Goal: Task Accomplishment & Management: Complete application form

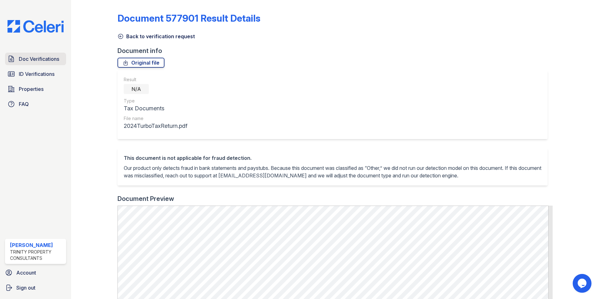
click at [25, 59] on span "Doc Verifications" at bounding box center [39, 59] width 40 height 8
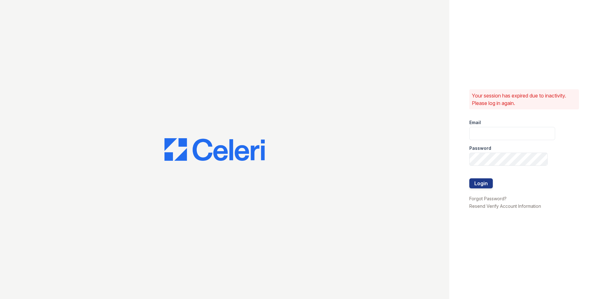
type input "[EMAIL_ADDRESS][DOMAIN_NAME]"
click at [488, 184] on button "Login" at bounding box center [482, 183] width 24 height 10
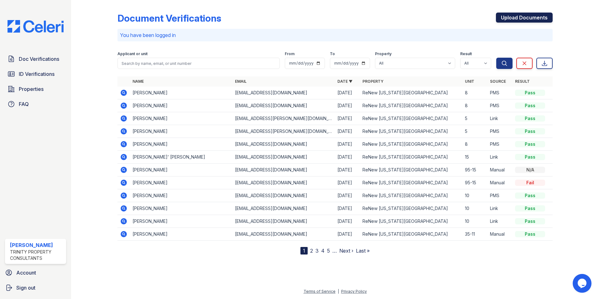
click at [516, 18] on link "Upload Documents" at bounding box center [524, 18] width 57 height 10
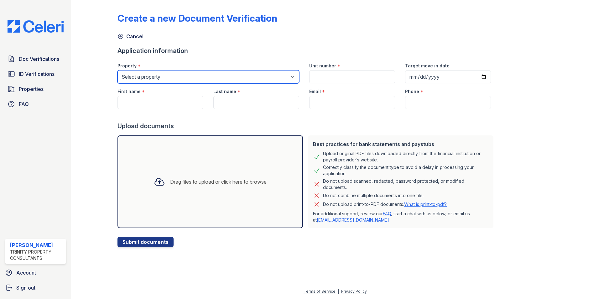
click at [179, 80] on select "Select a property ReNew Groton ReNew Washington Park" at bounding box center [209, 76] width 182 height 13
select select "4802"
click at [118, 70] on select "Select a property ReNew Groton ReNew Washington Park" at bounding box center [209, 76] width 182 height 13
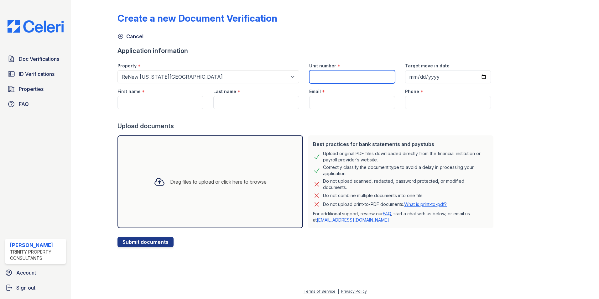
click at [325, 75] on input "Unit number" at bounding box center [352, 76] width 86 height 13
type input "278-13"
click at [179, 99] on input "First name" at bounding box center [161, 102] width 86 height 13
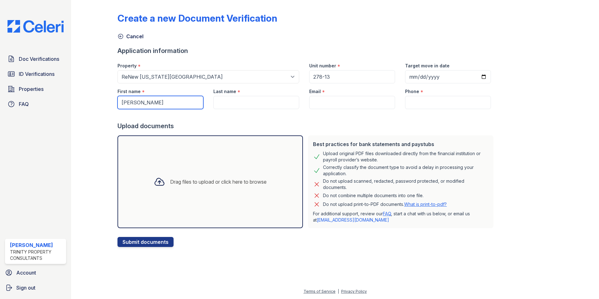
type input "Matt"
type input "l"
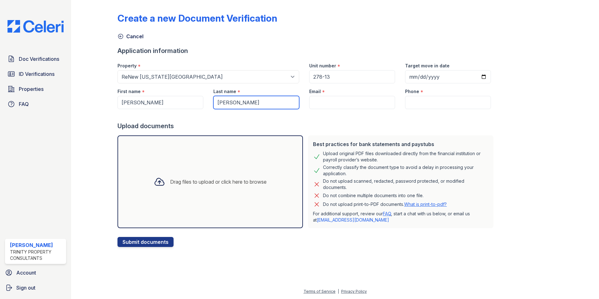
type input "Lyons"
paste input "mjltons2023@yahoo"
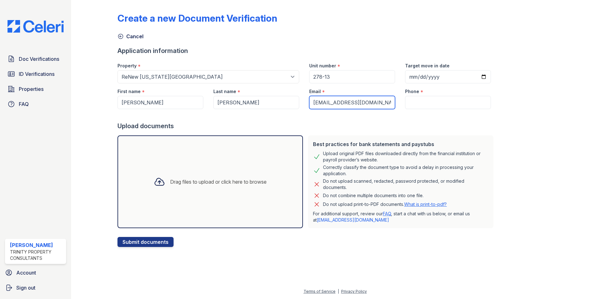
type input "mjltons2023@yahoo.com"
paste input "860-949-2665"
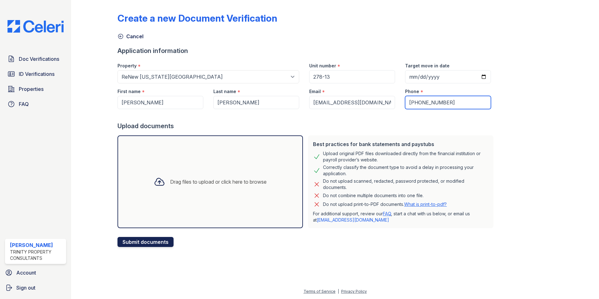
type input "860-949-2665"
click at [146, 242] on button "Submit documents" at bounding box center [146, 242] width 56 height 10
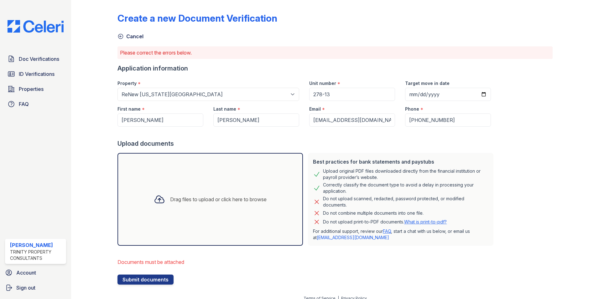
click at [197, 201] on div "Drag files to upload or click here to browse" at bounding box center [218, 200] width 97 height 8
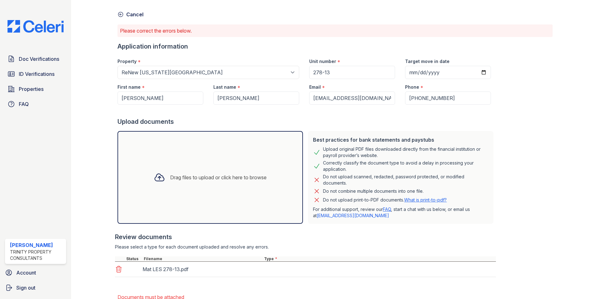
scroll to position [64, 0]
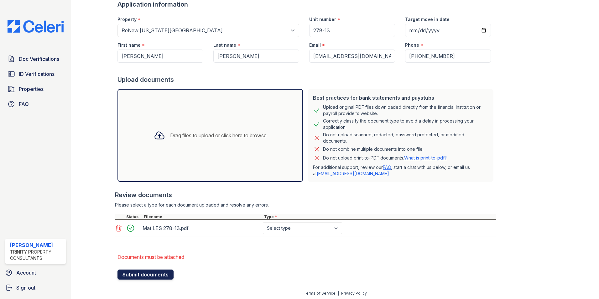
click at [154, 275] on button "Submit documents" at bounding box center [146, 275] width 56 height 10
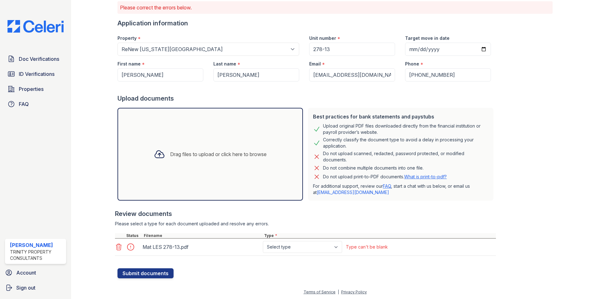
scroll to position [46, 0]
click at [336, 244] on select "Select type Paystub Bank Statement Offer Letter Tax Documents Benefit Award Let…" at bounding box center [302, 246] width 79 height 12
click at [263, 240] on select "Select type Paystub Bank Statement Offer Letter Tax Documents Benefit Award Let…" at bounding box center [302, 246] width 79 height 12
click at [332, 245] on select "Select type Paystub Bank Statement Offer Letter Tax Documents Benefit Award Let…" at bounding box center [302, 246] width 79 height 12
select select "paystub"
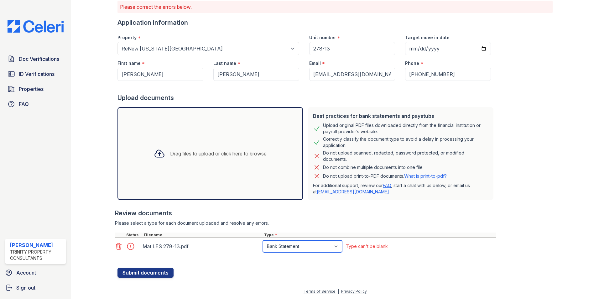
click at [263, 240] on select "Select type Paystub Bank Statement Offer Letter Tax Documents Benefit Award Let…" at bounding box center [302, 246] width 79 height 12
click at [160, 274] on button "Submit documents" at bounding box center [146, 273] width 56 height 10
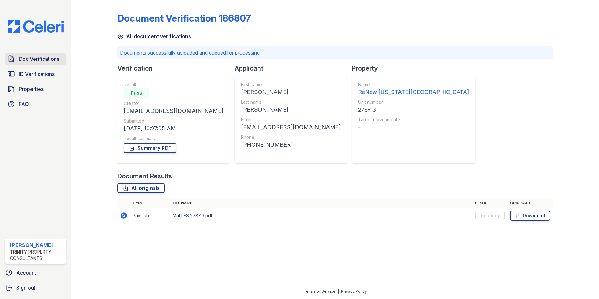
click at [52, 57] on span "Doc Verifications" at bounding box center [39, 59] width 40 height 8
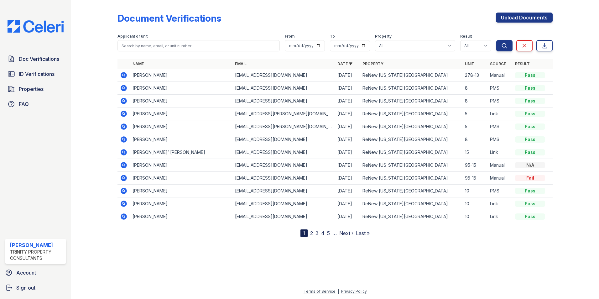
click at [533, 77] on div "Pass" at bounding box center [530, 75] width 30 height 6
click at [236, 283] on div at bounding box center [335, 267] width 508 height 41
